Goal: Transaction & Acquisition: Purchase product/service

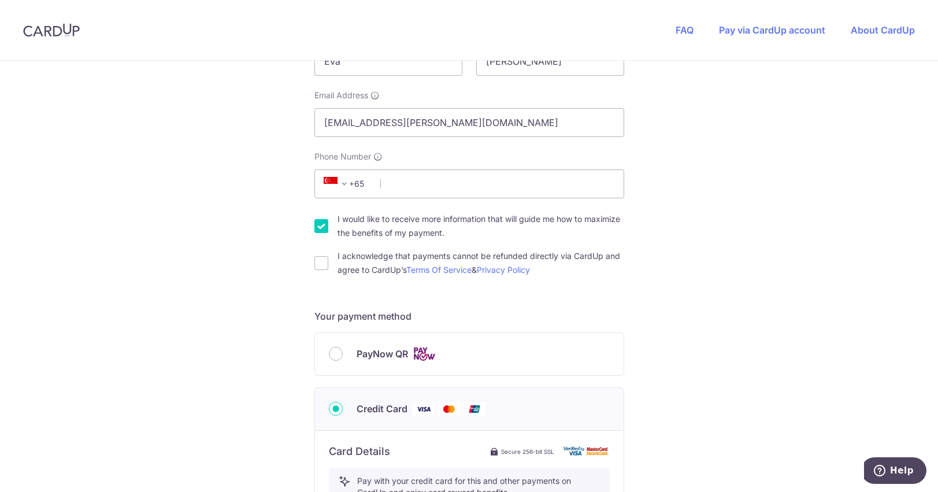
scroll to position [289, 0]
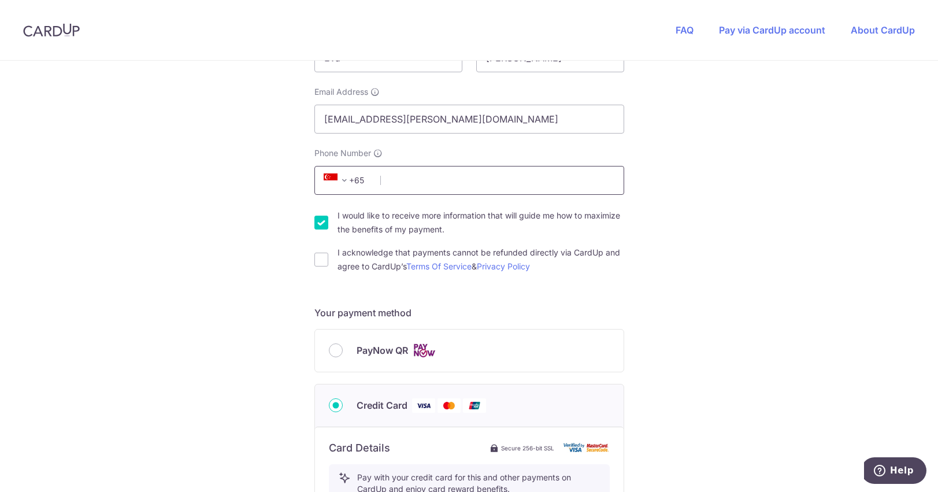
click at [414, 176] on input "Phone Number" at bounding box center [469, 180] width 310 height 29
type input "97694356"
click at [314, 254] on input "I acknowledge that payments cannot be refunded directly via CardUp and agree to…" at bounding box center [321, 259] width 14 height 14
checkbox input "true"
click at [335, 344] on input "PayNow QR" at bounding box center [336, 350] width 14 height 14
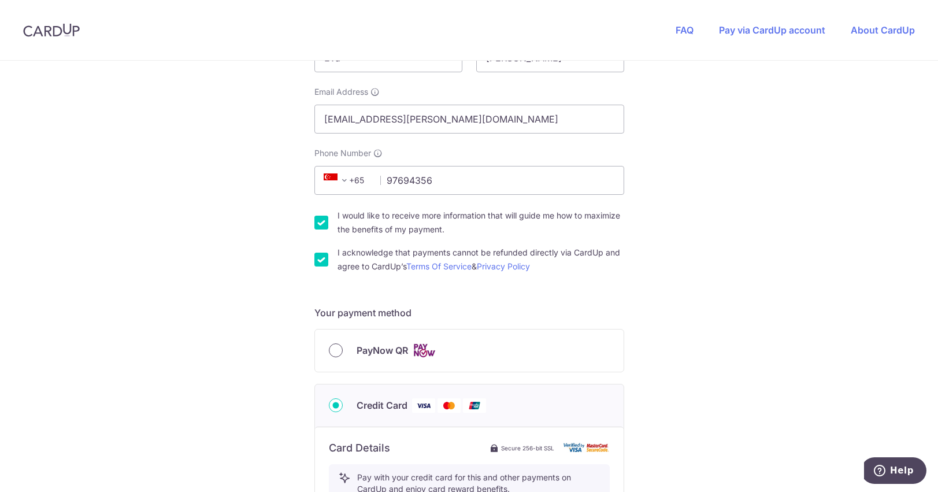
radio input "true"
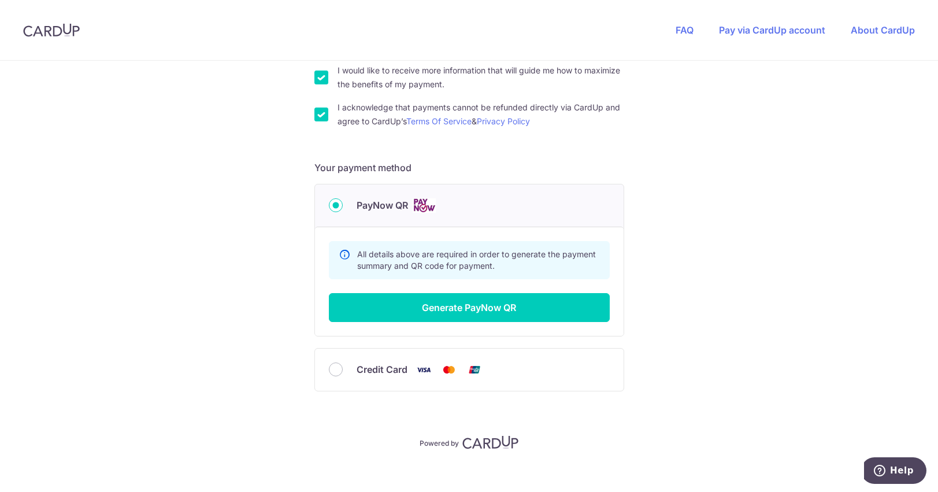
scroll to position [445, 0]
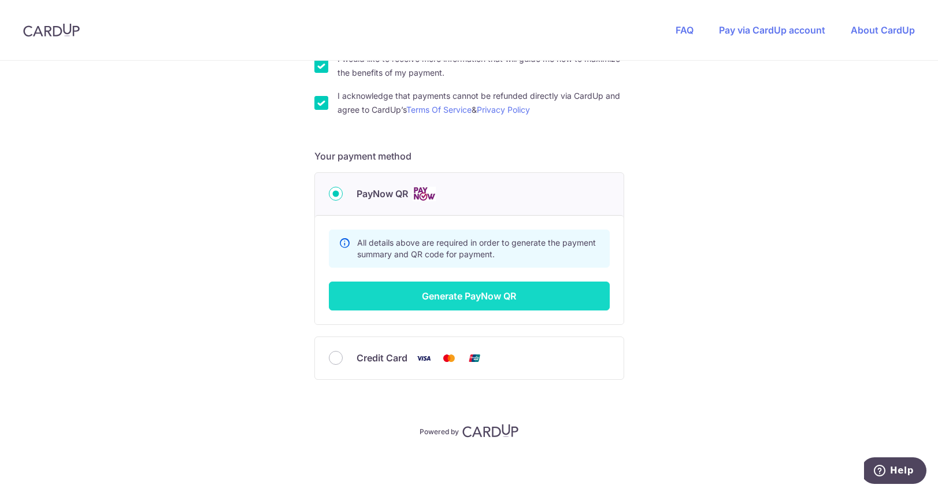
click at [456, 291] on button "Generate PayNow QR" at bounding box center [469, 295] width 281 height 29
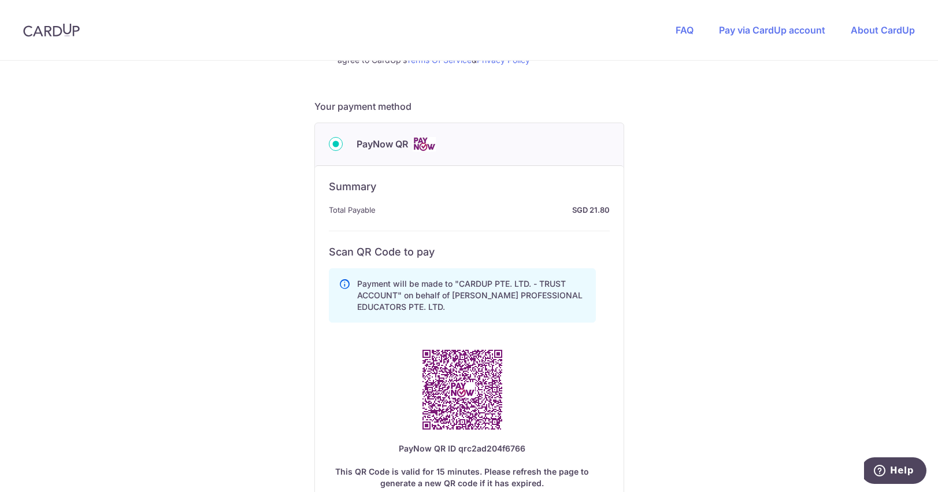
scroll to position [561, 0]
